Goal: Book appointment/travel/reservation

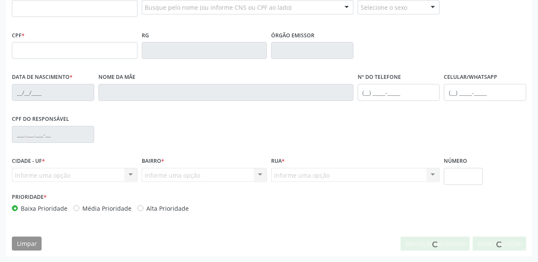
scroll to position [222, 0]
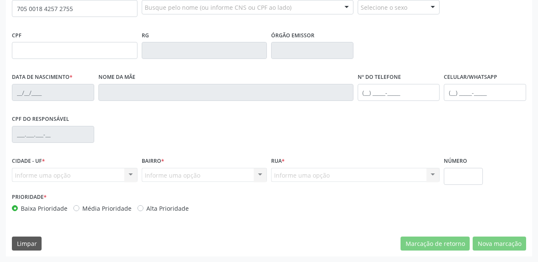
type input "705 0018 4257 2755"
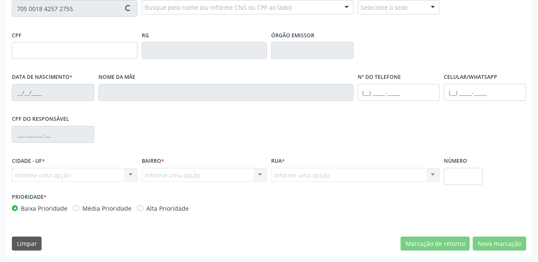
type input "755.316.314-72"
type input "31/10/1971"
type input "Elizia dos Santos Cruz"
type input "(87) 98847-1998"
type input "S/N"
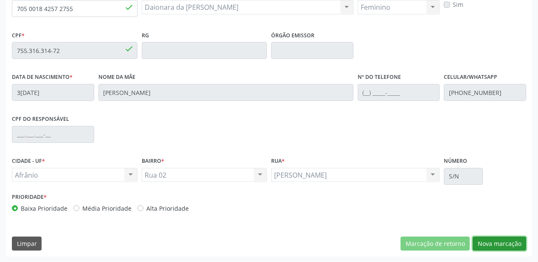
click at [498, 239] on button "Nova marcação" at bounding box center [499, 244] width 53 height 14
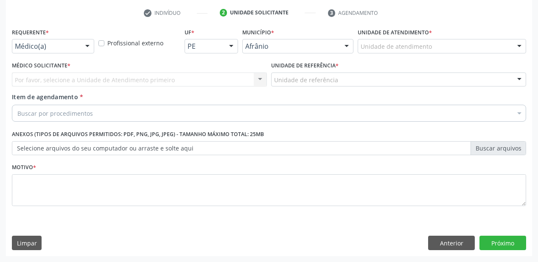
scroll to position [158, 0]
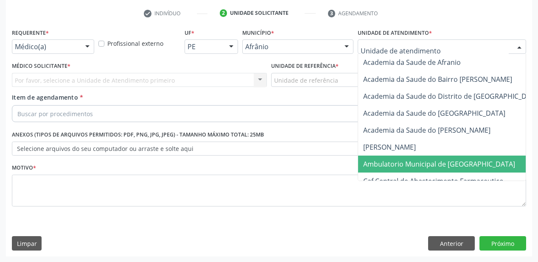
drag, startPoint x: 382, startPoint y: 157, endPoint x: 363, endPoint y: 143, distance: 23.2
click at [381, 156] on span "Ambulatorio Municipal de [GEOGRAPHIC_DATA]" at bounding box center [461, 164] width 207 height 17
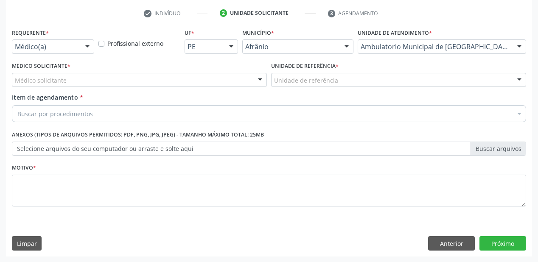
click at [282, 84] on div "Unidade de referência" at bounding box center [398, 80] width 255 height 14
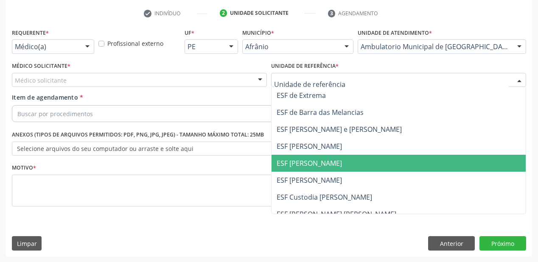
click at [289, 159] on span "ESF [PERSON_NAME]" at bounding box center [309, 163] width 65 height 9
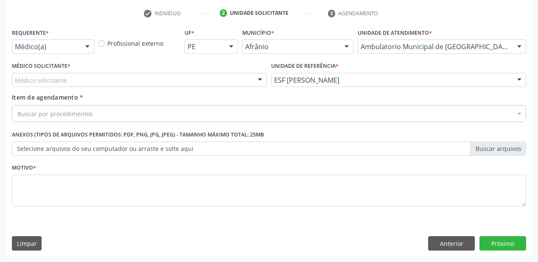
drag, startPoint x: 61, startPoint y: 83, endPoint x: 60, endPoint y: 95, distance: 12.3
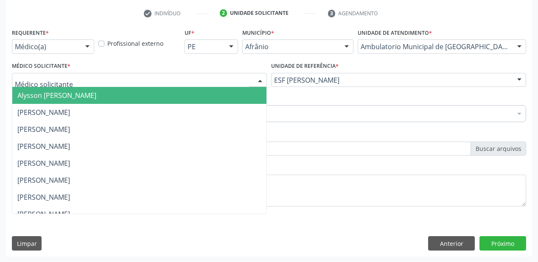
click at [60, 95] on span "Alysson [PERSON_NAME]" at bounding box center [56, 95] width 79 height 9
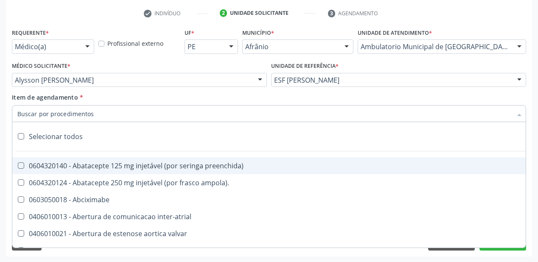
paste input "705 0018 4257 2755"
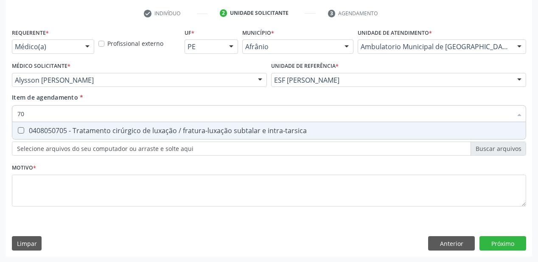
type input "7"
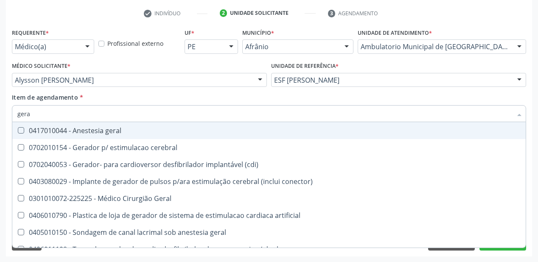
type input "geral"
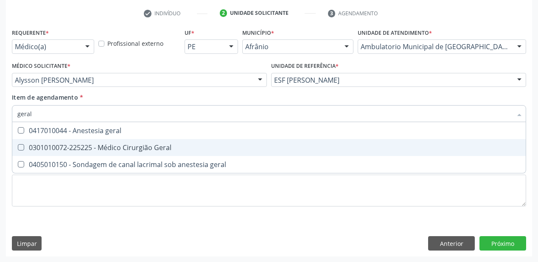
click at [58, 148] on div "0301010072-225225 - Médico Cirurgião Geral" at bounding box center [268, 147] width 503 height 7
checkbox Geral "true"
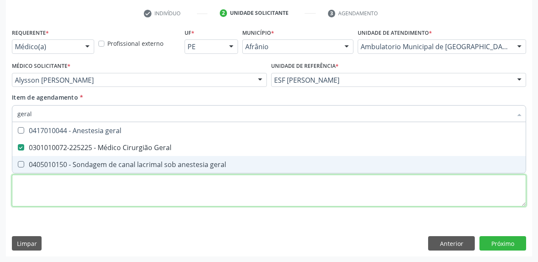
click at [42, 198] on div "Requerente * Médico(a) Médico(a) Enfermeiro(a) Paciente Nenhum resultado encont…" at bounding box center [269, 122] width 514 height 192
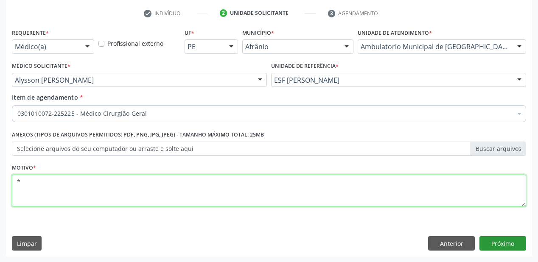
type textarea "*"
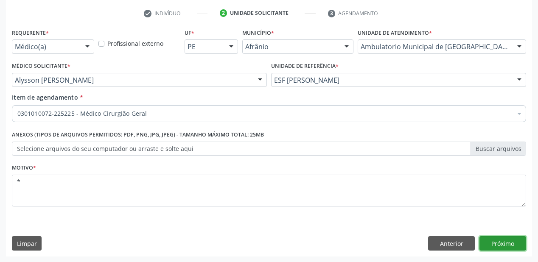
click at [493, 241] on button "Próximo" at bounding box center [502, 243] width 47 height 14
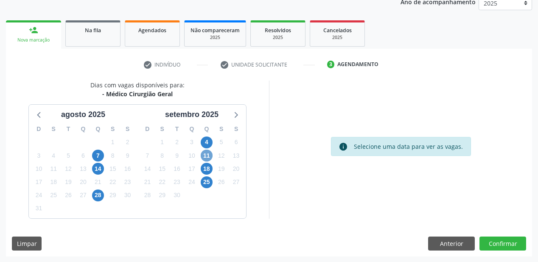
click at [207, 158] on span "11" at bounding box center [207, 156] width 12 height 12
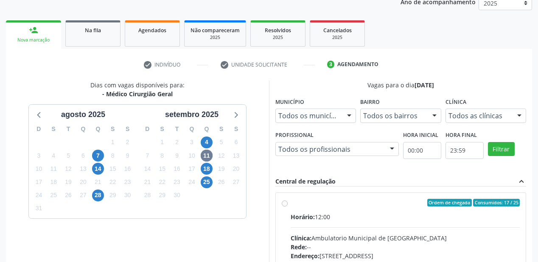
click at [384, 216] on div "Horário: 12:00" at bounding box center [405, 217] width 229 height 9
click at [288, 207] on input "Ordem de chegada Consumidos: 17 / 25 Horário: 12:00 Clínica: Ambulatorio Munici…" at bounding box center [285, 203] width 6 height 8
radio input "true"
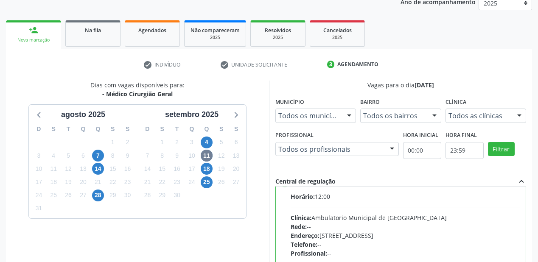
scroll to position [42, 0]
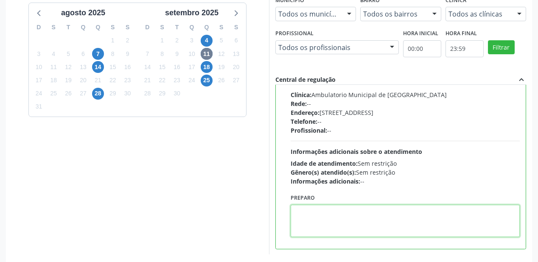
click at [315, 208] on textarea at bounding box center [405, 221] width 229 height 32
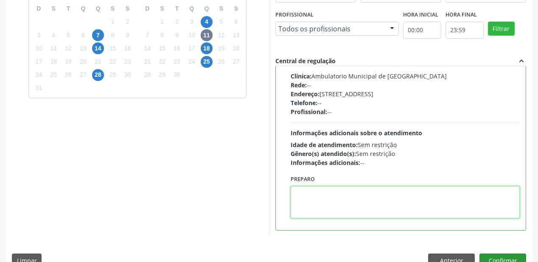
scroll to position [244, 0]
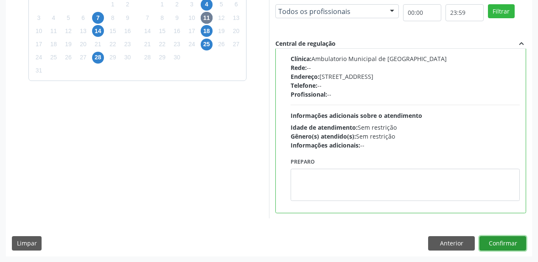
click at [513, 243] on button "Confirmar" at bounding box center [502, 243] width 47 height 14
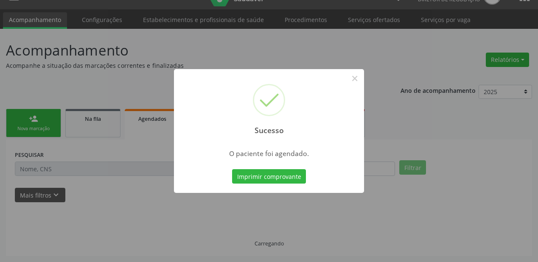
scroll to position [17, 0]
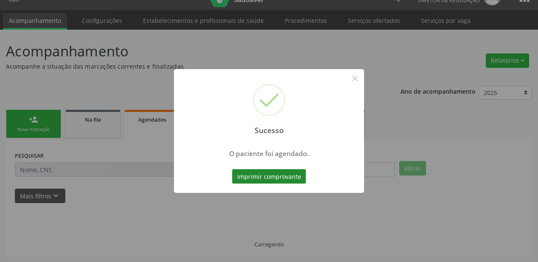
click at [272, 174] on button "Imprimir comprovante" at bounding box center [269, 176] width 74 height 14
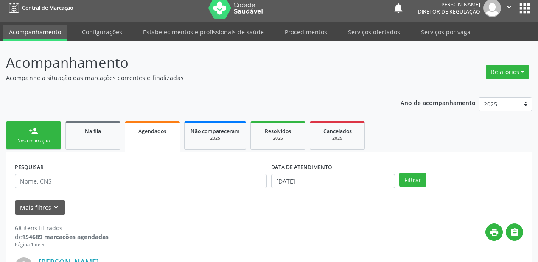
scroll to position [0, 0]
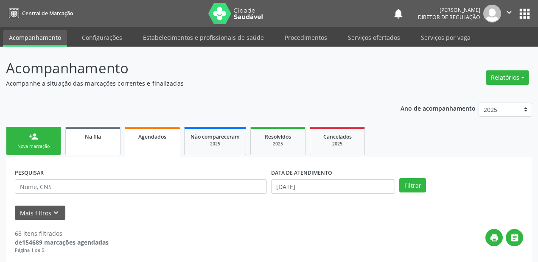
click at [72, 139] on div "Na fila" at bounding box center [93, 136] width 42 height 9
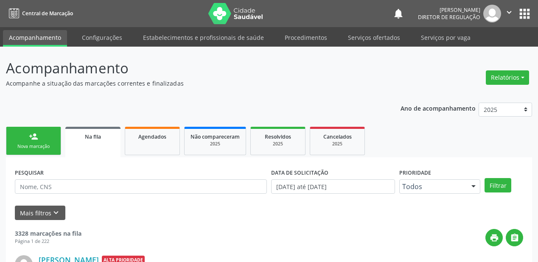
click at [36, 140] on div "person_add" at bounding box center [33, 136] width 9 height 9
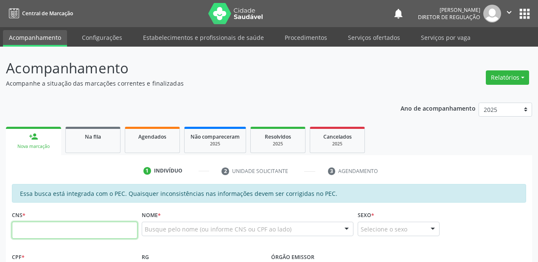
click at [51, 225] on input "text" at bounding box center [75, 230] width 126 height 17
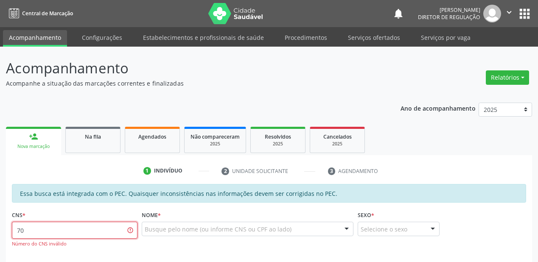
type input "7"
type input "702 0073 6526 5583"
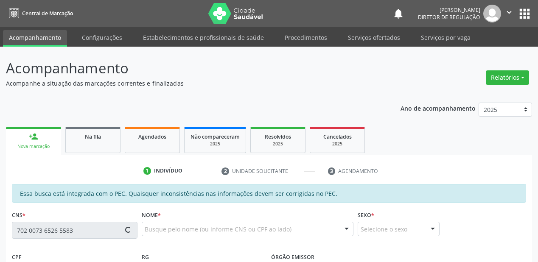
type input "394.173.793-72"
type input "1[DATE]"
type input "[PERSON_NAME] da Conceicao"
type input "[PHONE_NUMBER]"
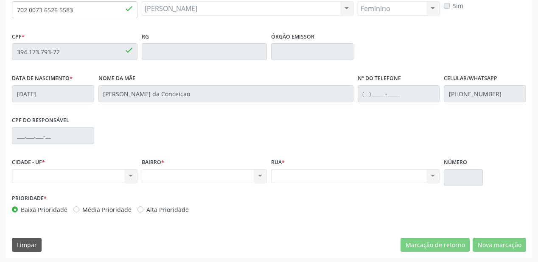
scroll to position [222, 0]
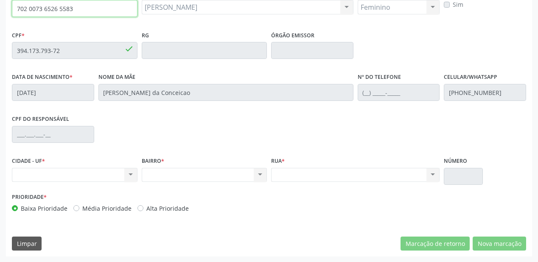
drag, startPoint x: 74, startPoint y: 7, endPoint x: 16, endPoint y: 9, distance: 58.6
click at [16, 9] on input "702 0073 6526 5583" at bounding box center [75, 8] width 126 height 17
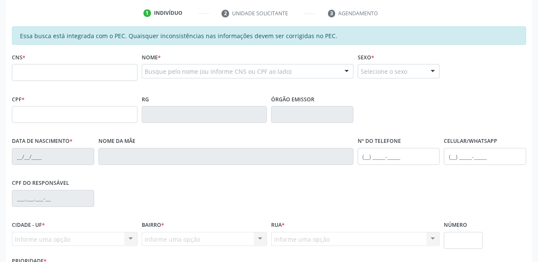
scroll to position [204, 0]
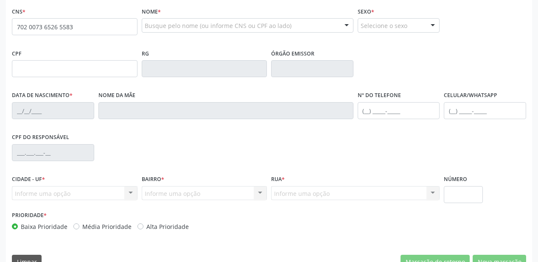
type input "702 0073 6526 5583"
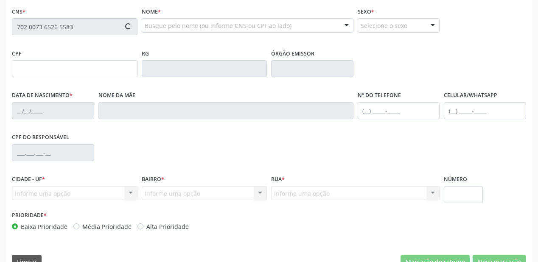
type input "394.173.793-72"
type input "[DATE]"
type input "[PERSON_NAME] da Conceicao"
type input "[PHONE_NUMBER]"
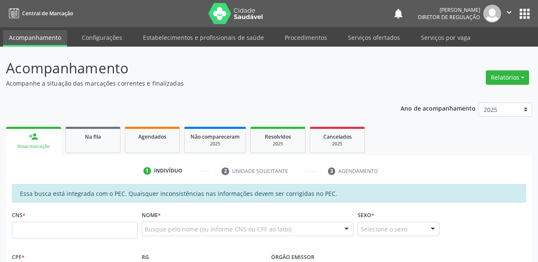
scroll to position [204, 0]
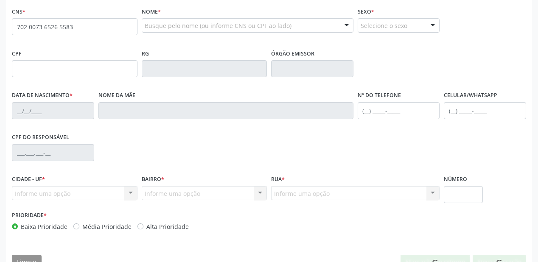
type input "702 0073 6526 5583"
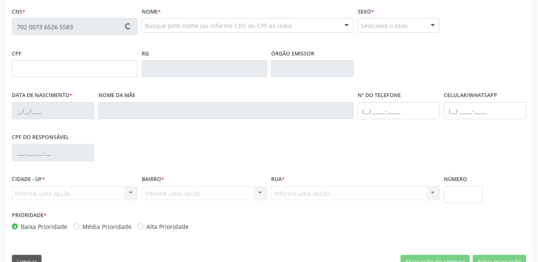
type input "394.173.793-72"
type input "[DATE]"
type input "[PERSON_NAME] da Conceicao"
type input "[PHONE_NUMBER]"
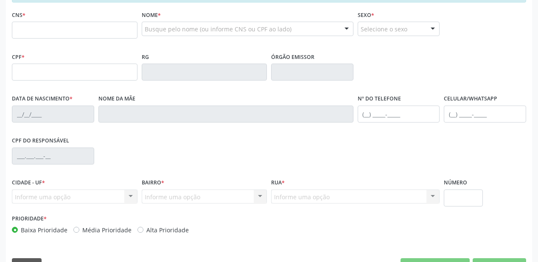
scroll to position [204, 0]
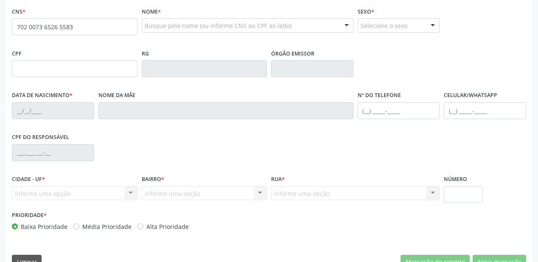
type input "702 0073 6526 5583"
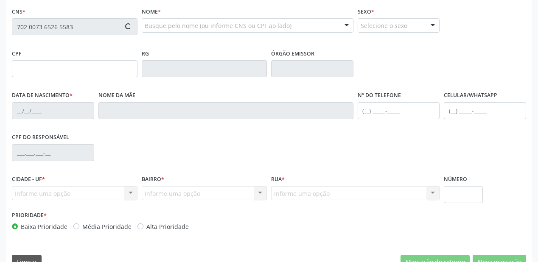
type input "394.173.793-72"
type input "1[DATE]"
type input "[PERSON_NAME] da Conceicao"
type input "[PHONE_NUMBER]"
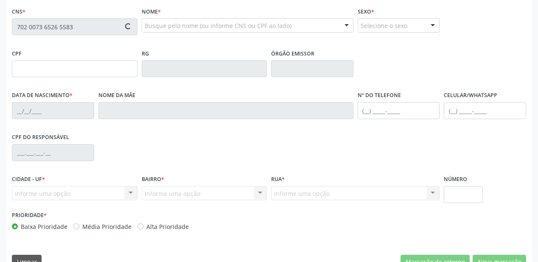
type input "S/N"
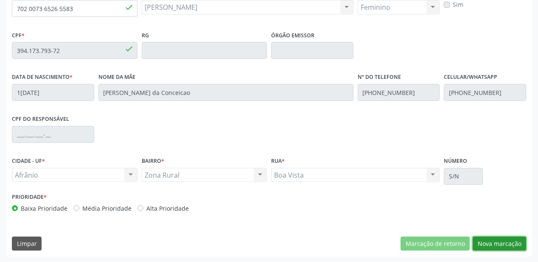
click at [492, 244] on button "Nova marcação" at bounding box center [499, 244] width 53 height 14
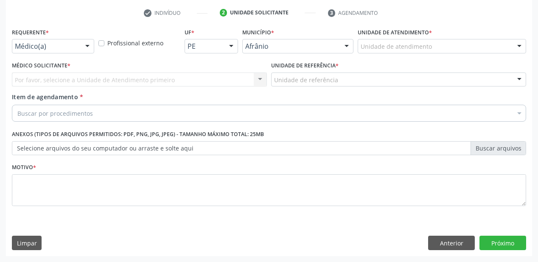
scroll to position [158, 0]
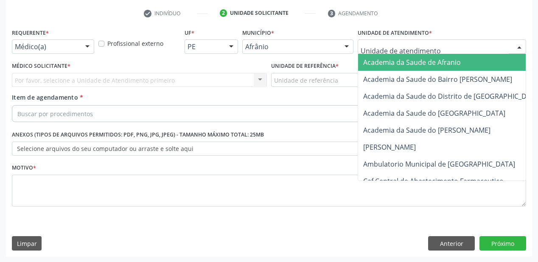
click at [367, 51] on div at bounding box center [442, 46] width 168 height 14
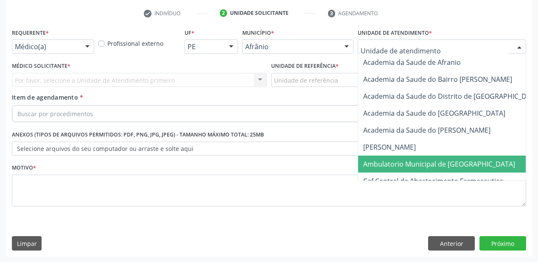
click at [377, 158] on span "Ambulatorio Municipal de [GEOGRAPHIC_DATA]" at bounding box center [461, 164] width 207 height 17
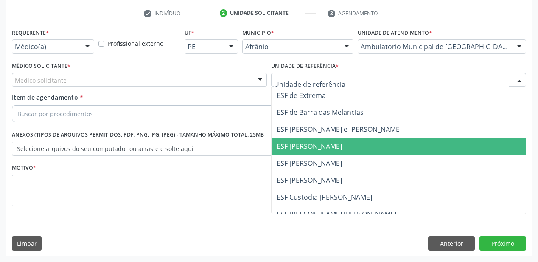
click at [288, 151] on span "ESF [PERSON_NAME]" at bounding box center [399, 146] width 254 height 17
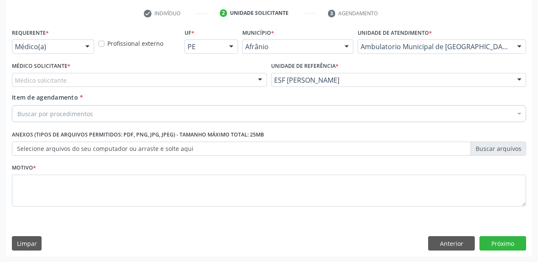
drag, startPoint x: 63, startPoint y: 83, endPoint x: 61, endPoint y: 95, distance: 12.5
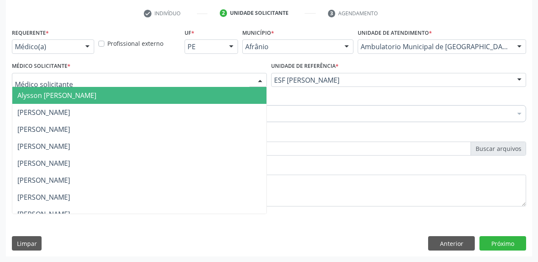
click at [61, 96] on span "Alysson [PERSON_NAME]" at bounding box center [56, 95] width 79 height 9
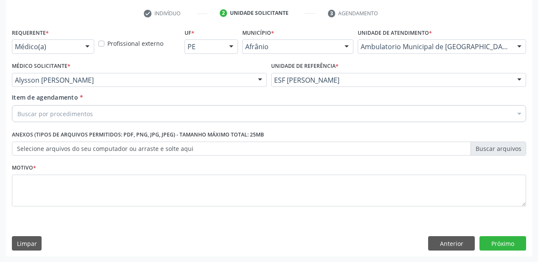
click at [51, 107] on div "Buscar por procedimentos" at bounding box center [269, 113] width 514 height 17
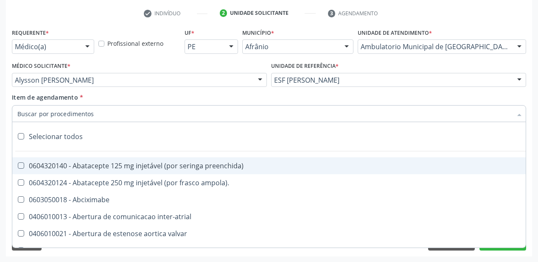
paste input "702 0073 6526 5583"
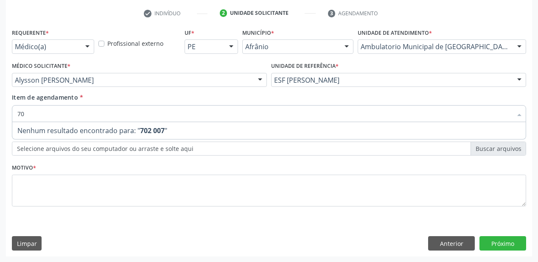
type input "7"
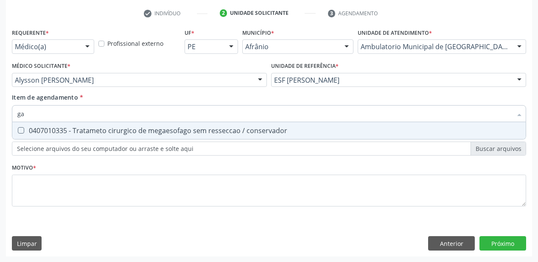
type input "g"
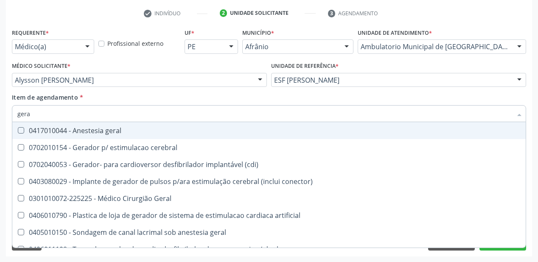
type input "geral"
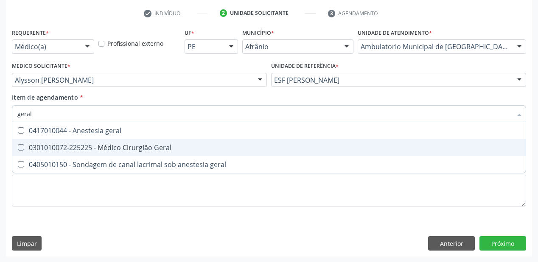
click at [64, 146] on div "0301010072-225225 - Médico Cirurgião Geral" at bounding box center [268, 147] width 503 height 7
checkbox Geral "true"
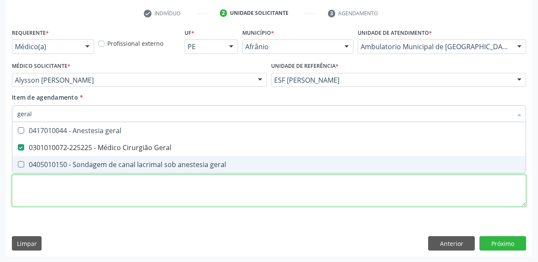
click at [70, 199] on div "Requerente * Médico(a) Médico(a) Enfermeiro(a) Paciente Nenhum resultado encont…" at bounding box center [269, 122] width 514 height 192
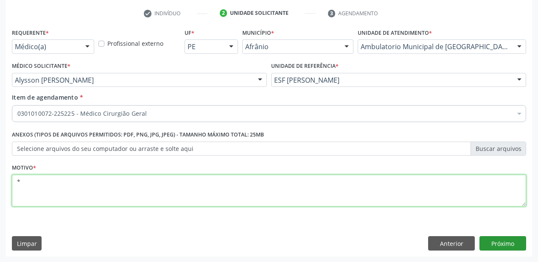
type textarea "*"
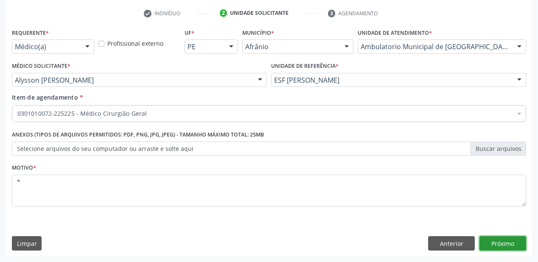
click at [508, 246] on button "Próximo" at bounding box center [502, 243] width 47 height 14
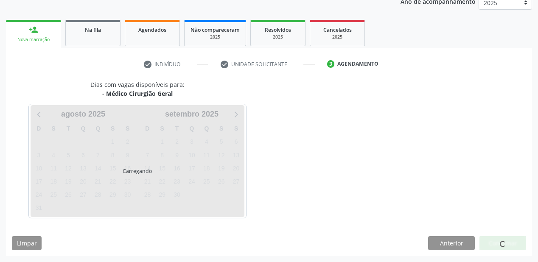
scroll to position [107, 0]
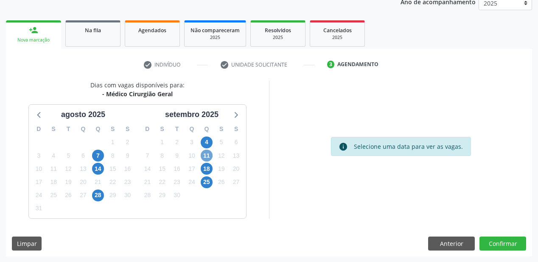
click at [205, 154] on span "11" at bounding box center [207, 156] width 12 height 12
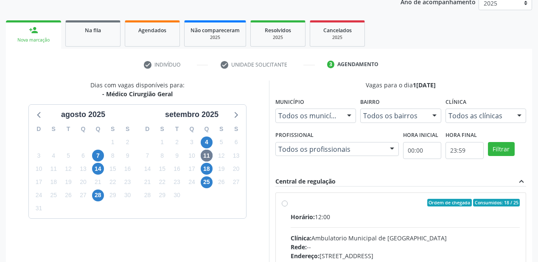
click at [397, 234] on div "Clínica: Ambulatorio Municipal de [GEOGRAPHIC_DATA]" at bounding box center [405, 238] width 229 height 9
click at [288, 207] on input "Ordem de chegada Consumidos: 18 / 25 Horário: 12:00 Clínica: Ambulatorio Munici…" at bounding box center [285, 203] width 6 height 8
radio input "true"
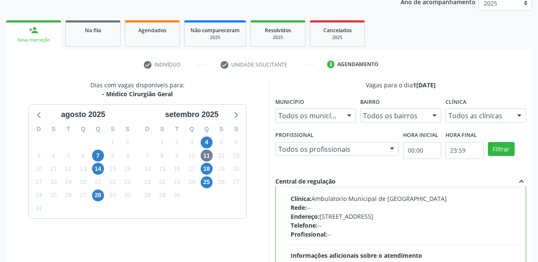
scroll to position [244, 0]
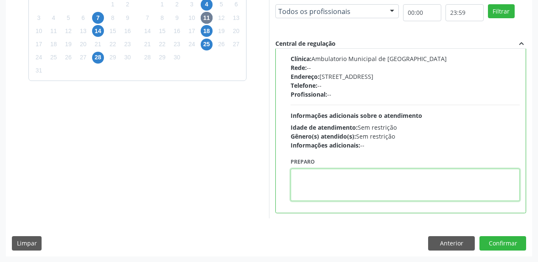
click at [348, 188] on textarea at bounding box center [405, 185] width 229 height 32
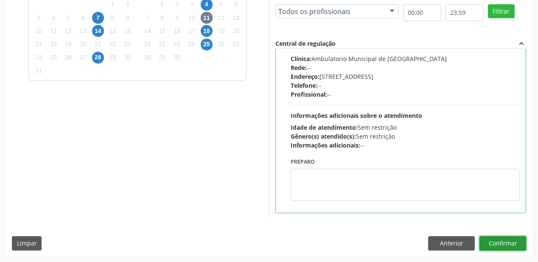
click at [499, 244] on button "Confirmar" at bounding box center [502, 243] width 47 height 14
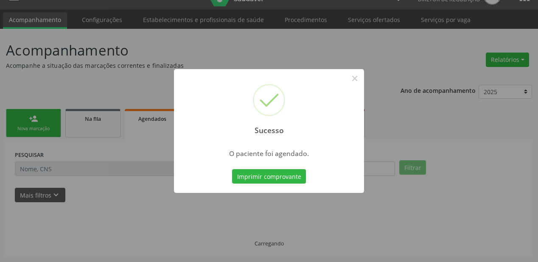
scroll to position [17, 0]
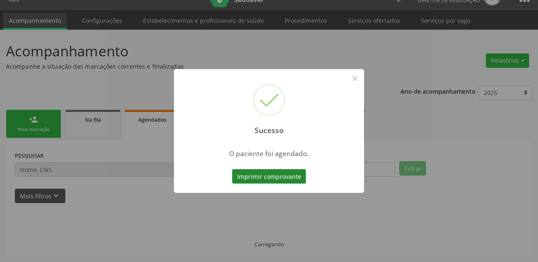
click at [266, 180] on button "Imprimir comprovante" at bounding box center [269, 176] width 74 height 14
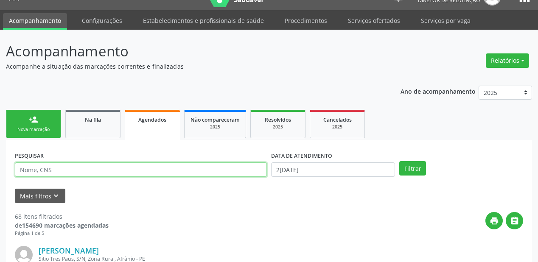
click at [42, 166] on input "text" at bounding box center [141, 170] width 252 height 14
drag, startPoint x: 58, startPoint y: 169, endPoint x: 0, endPoint y: 168, distance: 57.7
type input "706106598613860"
click at [87, 122] on span "Na fila" at bounding box center [93, 119] width 16 height 7
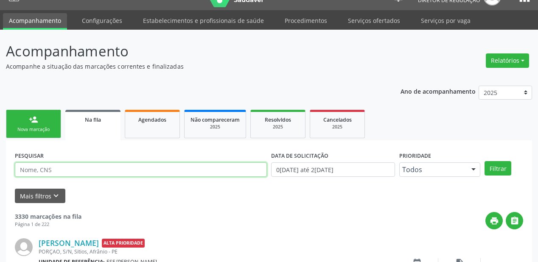
click at [63, 173] on input "text" at bounding box center [141, 170] width 252 height 14
paste input "706106598613860"
type input "706106598613860"
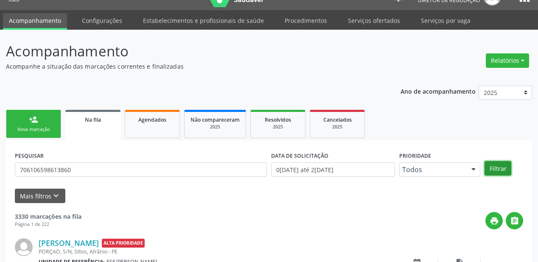
click at [500, 166] on button "Filtrar" at bounding box center [498, 168] width 27 height 14
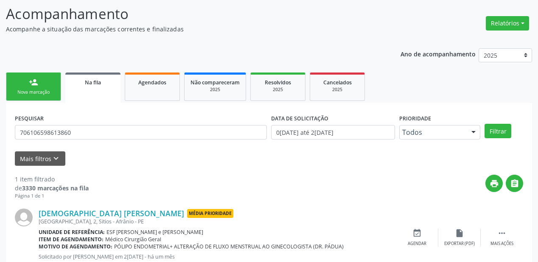
scroll to position [81, 0]
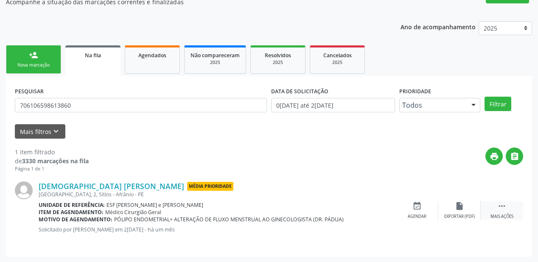
click at [499, 205] on icon "" at bounding box center [501, 206] width 9 height 9
click at [286, 208] on icon "event_available" at bounding box center [289, 206] width 9 height 9
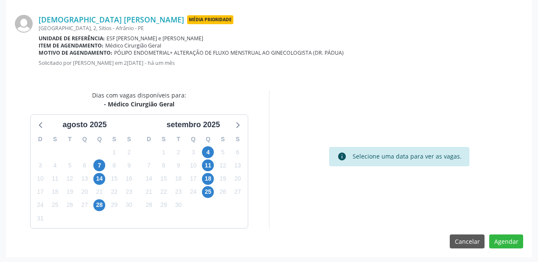
scroll to position [179, 0]
click at [210, 166] on span "11" at bounding box center [208, 165] width 12 height 12
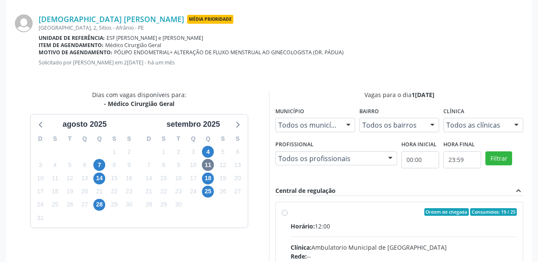
click at [380, 228] on div "Horário: 12:00" at bounding box center [404, 226] width 226 height 9
click at [288, 216] on input "Ordem de chegada Consumidos: 19 / 25 Horário: 12:00 Clínica: Ambulatorio Munici…" at bounding box center [285, 212] width 6 height 8
radio input "true"
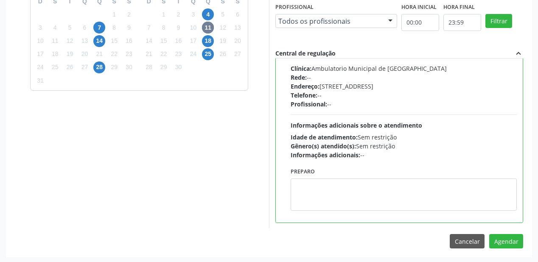
scroll to position [317, 0]
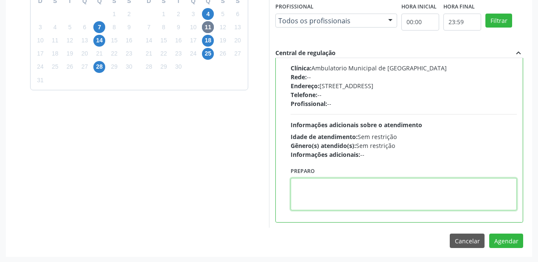
click at [368, 183] on textarea at bounding box center [404, 194] width 226 height 32
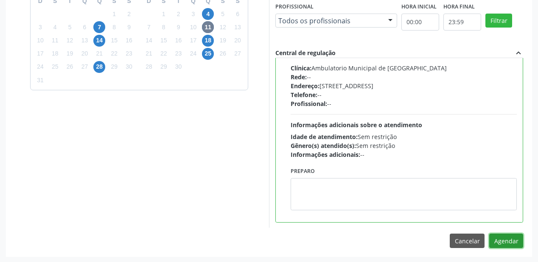
click at [502, 238] on button "Agendar" at bounding box center [506, 241] width 34 height 14
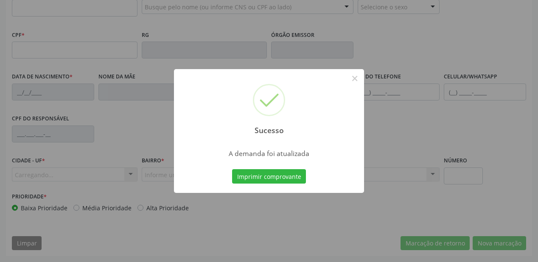
scroll to position [222, 0]
click at [268, 177] on button "Imprimir comprovante" at bounding box center [269, 176] width 74 height 14
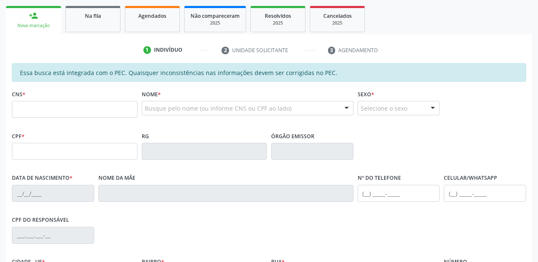
scroll to position [120, 0]
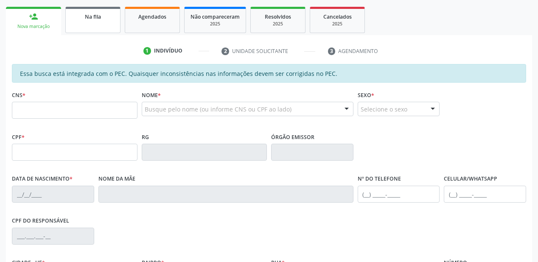
click at [88, 28] on link "Na fila" at bounding box center [92, 20] width 55 height 26
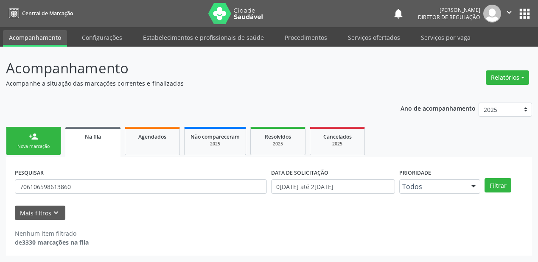
scroll to position [0, 0]
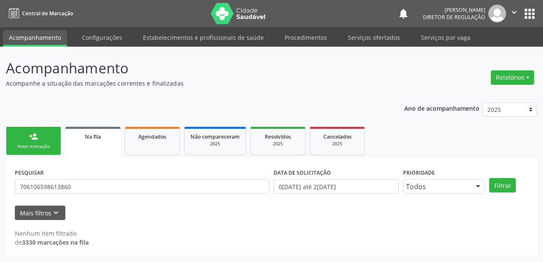
click at [28, 133] on link "person_add Nova marcação" at bounding box center [33, 141] width 55 height 28
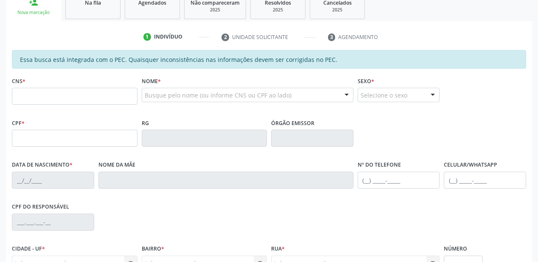
scroll to position [136, 0]
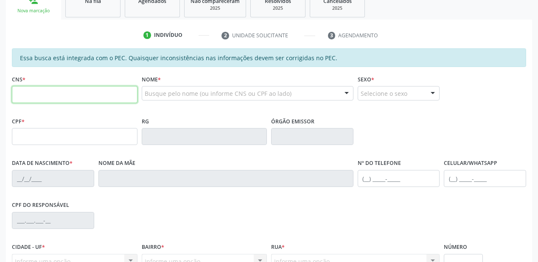
click at [31, 91] on input "text" at bounding box center [75, 94] width 126 height 17
type input "708 1035 4542 5834"
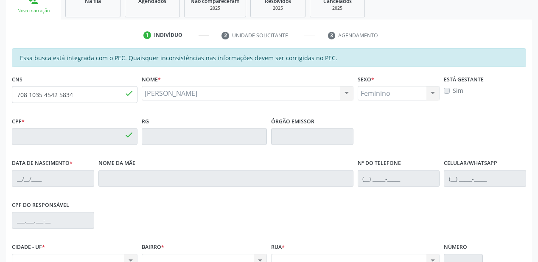
type input "047.975.434-93"
type input "3[DATE]"
type input "[PERSON_NAME]"
type input "[PHONE_NUMBER]"
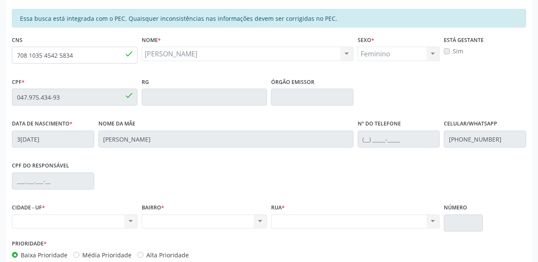
scroll to position [222, 0]
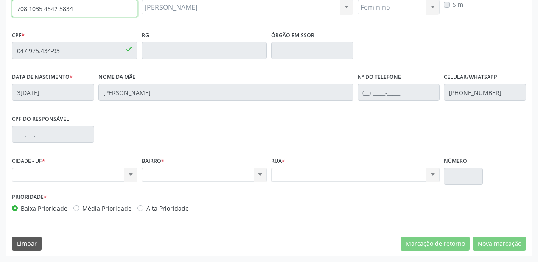
drag, startPoint x: 31, startPoint y: 7, endPoint x: 0, endPoint y: 7, distance: 30.6
click at [0, 7] on div "Acompanhamento Acompanhe a situação das marcações correntes e finalizadas Relat…" at bounding box center [269, 44] width 538 height 438
click at [87, 10] on input "708 1035 4542 5834" at bounding box center [75, 8] width 126 height 17
drag, startPoint x: 81, startPoint y: 10, endPoint x: 0, endPoint y: 7, distance: 81.1
click at [0, 7] on div "Acompanhamento Acompanhe a situação das marcações correntes e finalizadas Relat…" at bounding box center [269, 44] width 538 height 438
